Goal: Transaction & Acquisition: Book appointment/travel/reservation

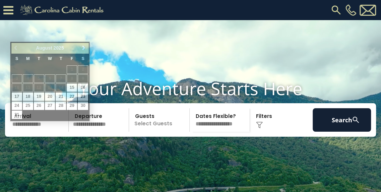
click at [26, 132] on input "text" at bounding box center [39, 119] width 59 height 23
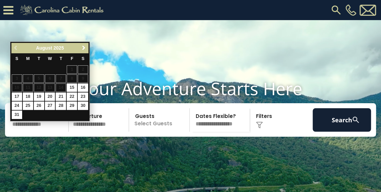
click at [86, 46] on span "Next" at bounding box center [83, 47] width 5 height 5
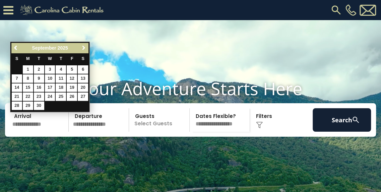
click at [86, 46] on span "Next" at bounding box center [83, 47] width 5 height 5
click at [17, 79] on link "5" at bounding box center [17, 78] width 10 height 8
type input "*******"
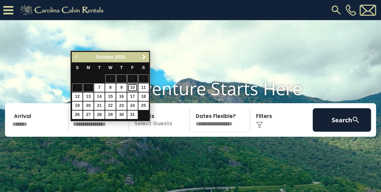
click at [131, 85] on link "10" at bounding box center [132, 87] width 10 height 8
type input "********"
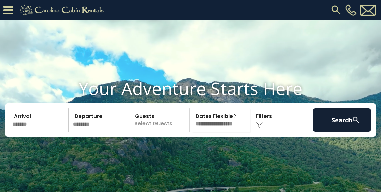
click at [152, 132] on p "Select Guests" at bounding box center [160, 119] width 58 height 23
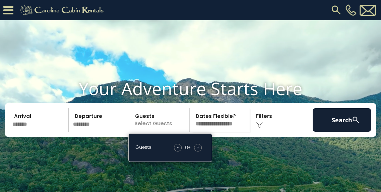
click at [200, 151] on div "+" at bounding box center [198, 148] width 8 height 8
click at [179, 150] on span "-" at bounding box center [178, 147] width 2 height 7
click at [254, 129] on div "Click to Choose" at bounding box center [281, 119] width 59 height 23
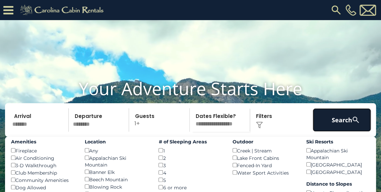
click at [316, 132] on button "Search" at bounding box center [342, 119] width 59 height 23
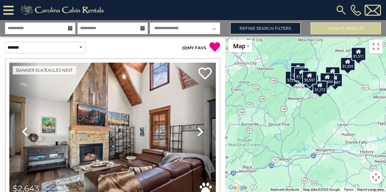
click at [207, 28] on select "**********" at bounding box center [185, 28] width 70 height 12
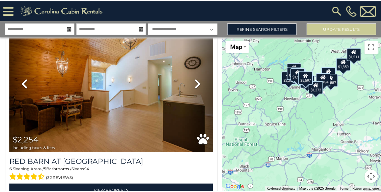
scroll to position [246, 0]
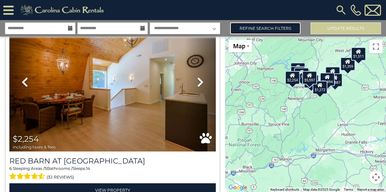
click at [276, 26] on link "Refine Search Filters" at bounding box center [265, 28] width 70 height 12
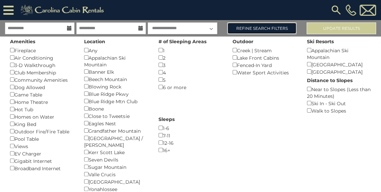
click at [276, 26] on link "Refine Search Filters" at bounding box center [261, 28] width 69 height 12
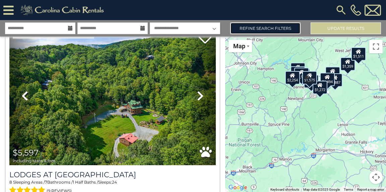
scroll to position [2976, 0]
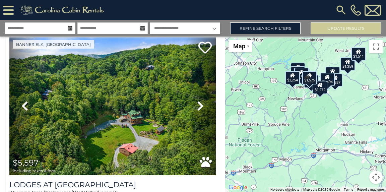
click at [24, 101] on icon at bounding box center [24, 106] width 7 height 11
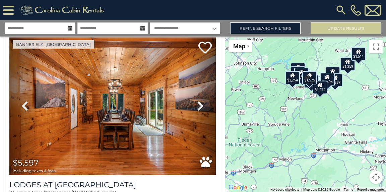
click at [24, 101] on icon at bounding box center [24, 106] width 7 height 11
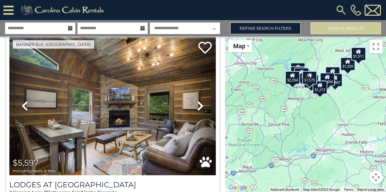
click at [24, 101] on icon at bounding box center [24, 106] width 7 height 11
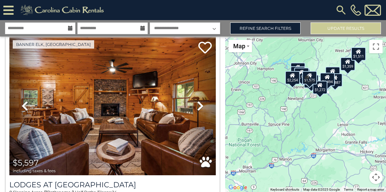
click at [24, 101] on icon at bounding box center [24, 106] width 7 height 11
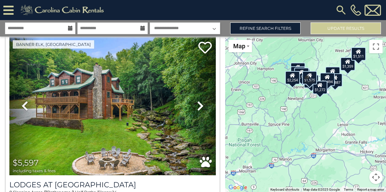
click at [24, 101] on icon at bounding box center [24, 106] width 7 height 11
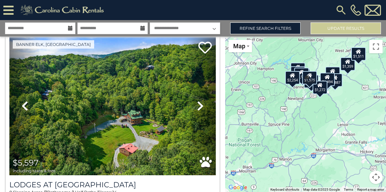
click at [24, 101] on icon at bounding box center [24, 106] width 7 height 11
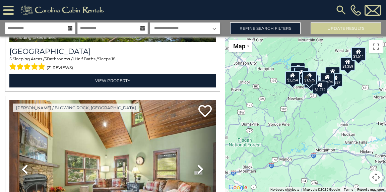
scroll to position [1140, 0]
